Goal: Task Accomplishment & Management: Manage account settings

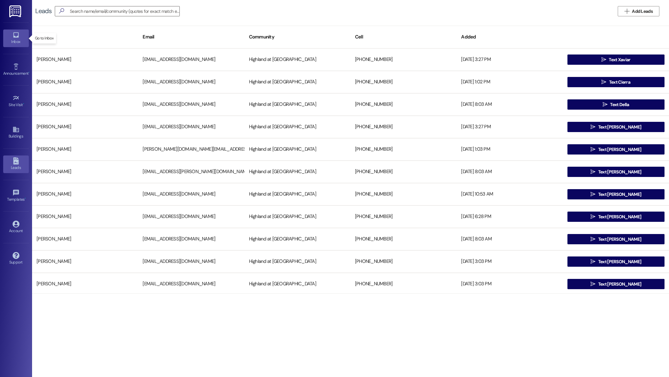
click at [10, 34] on link "Inbox" at bounding box center [16, 37] width 26 height 17
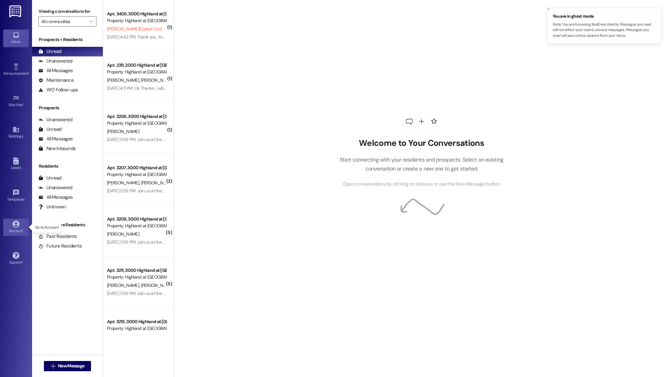
click at [19, 229] on div "Account" at bounding box center [16, 230] width 32 height 6
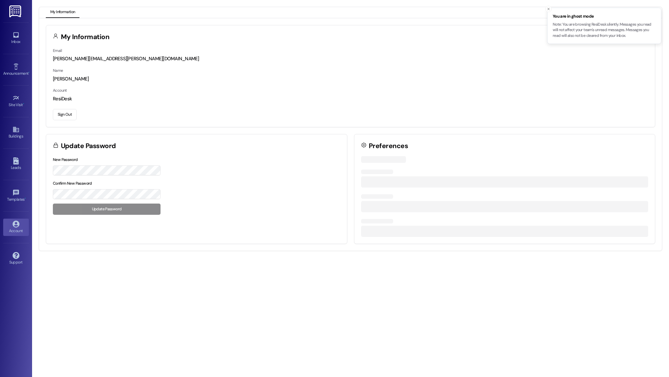
click at [59, 113] on button "Sign Out" at bounding box center [65, 114] width 24 height 11
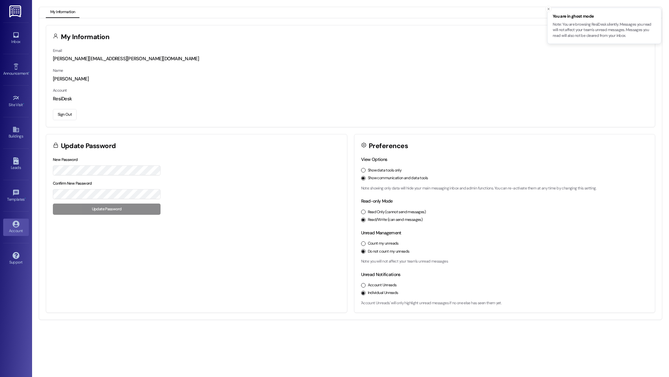
click at [69, 114] on button "Sign Out" at bounding box center [65, 114] width 24 height 11
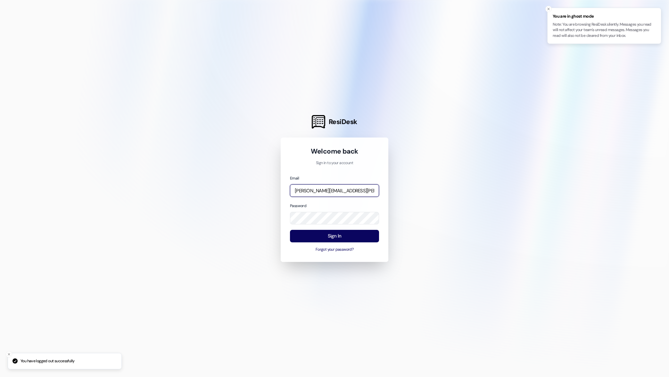
click at [352, 195] on input "[PERSON_NAME][EMAIL_ADDRESS][PERSON_NAME][DOMAIN_NAME]" at bounding box center [334, 190] width 89 height 12
type input "[EMAIL_ADDRESS][DOMAIN_NAME]"
drag, startPoint x: 333, startPoint y: 238, endPoint x: 337, endPoint y: 235, distance: 5.0
click at [333, 237] on button "Sign In" at bounding box center [334, 236] width 89 height 12
type input "[PERSON_NAME][EMAIL_ADDRESS][PERSON_NAME][DOMAIN_NAME]"
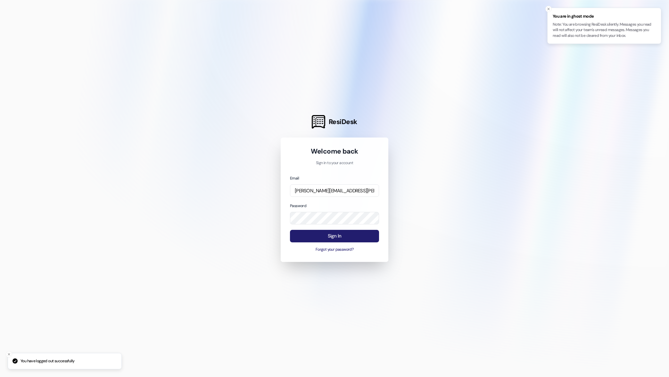
click at [322, 239] on button "Sign In" at bounding box center [334, 236] width 89 height 12
